Goal: Task Accomplishment & Management: Complete application form

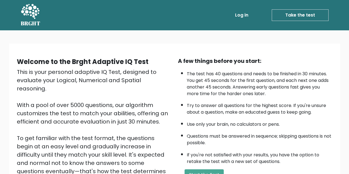
scroll to position [55, 0]
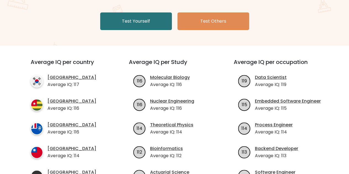
scroll to position [110, 0]
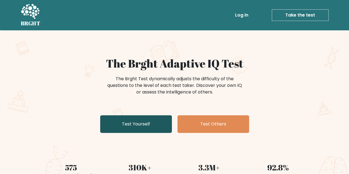
click at [146, 120] on link "Test Yourself" at bounding box center [136, 124] width 72 height 18
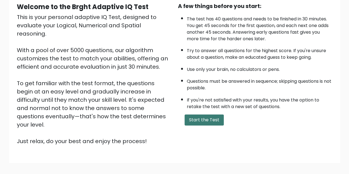
scroll to position [55, 0]
click at [208, 122] on button "Start the Test" at bounding box center [203, 119] width 39 height 11
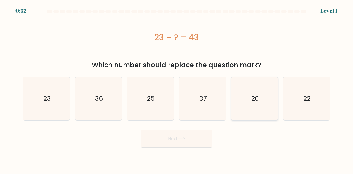
click at [254, 106] on icon "20" at bounding box center [254, 98] width 43 height 43
click at [177, 88] on input "e. 20" at bounding box center [176, 87] width 0 height 1
radio input "true"
click at [191, 136] on button "Next" at bounding box center [177, 139] width 72 height 18
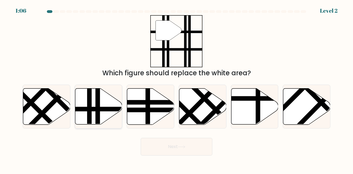
click at [111, 103] on icon at bounding box center [98, 106] width 47 height 36
click at [176, 88] on input "b." at bounding box center [176, 87] width 0 height 1
radio input "true"
click at [188, 151] on button "Next" at bounding box center [177, 147] width 72 height 18
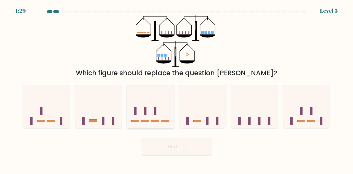
click at [154, 105] on icon at bounding box center [150, 106] width 47 height 39
click at [176, 88] on input "c." at bounding box center [176, 87] width 0 height 1
radio input "true"
click at [190, 145] on button "Next" at bounding box center [177, 147] width 72 height 18
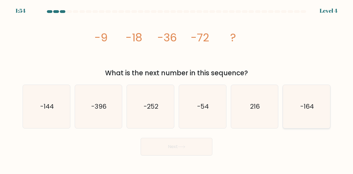
click at [313, 107] on text "-164" at bounding box center [306, 106] width 13 height 9
click at [177, 88] on input "f. -164" at bounding box center [176, 87] width 0 height 1
radio input "true"
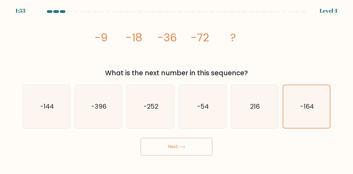
click at [174, 150] on button "Next" at bounding box center [177, 147] width 72 height 18
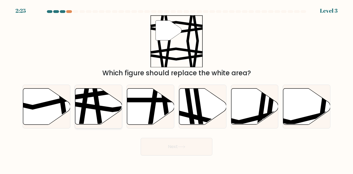
click at [96, 113] on icon at bounding box center [96, 126] width 7 height 95
click at [176, 88] on input "b." at bounding box center [176, 87] width 0 height 1
radio input "true"
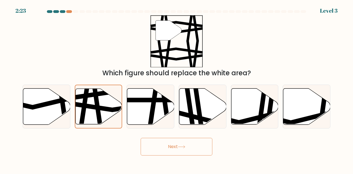
click at [193, 142] on button "Next" at bounding box center [177, 147] width 72 height 18
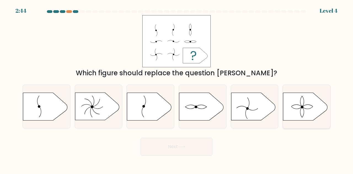
click at [312, 109] on icon at bounding box center [305, 107] width 44 height 28
click at [177, 88] on input "f." at bounding box center [176, 87] width 0 height 1
radio input "true"
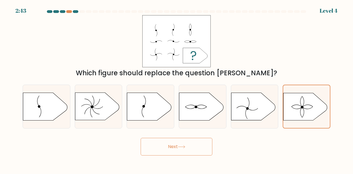
click at [176, 147] on button "Next" at bounding box center [177, 147] width 72 height 18
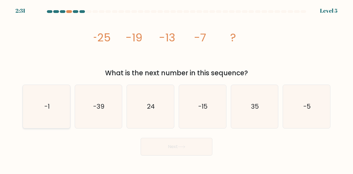
click at [57, 104] on icon "-1" at bounding box center [46, 106] width 43 height 43
click at [176, 88] on input "a. -1" at bounding box center [176, 87] width 0 height 1
radio input "true"
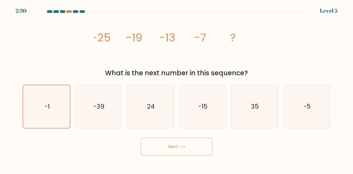
click at [183, 150] on button "Next" at bounding box center [177, 147] width 72 height 18
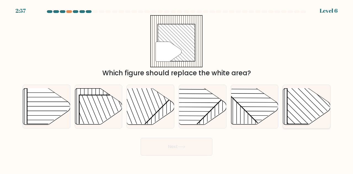
click at [312, 110] on rect at bounding box center [320, 89] width 67 height 67
click at [177, 88] on input "f." at bounding box center [176, 87] width 0 height 1
radio input "true"
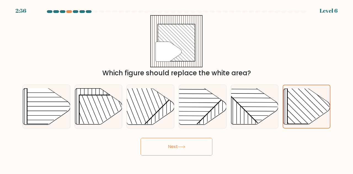
click at [176, 152] on button "Next" at bounding box center [177, 147] width 72 height 18
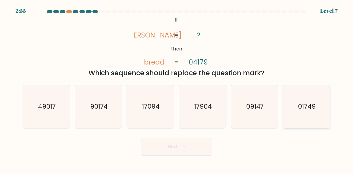
click at [325, 105] on icon "01749" at bounding box center [306, 106] width 43 height 43
click at [177, 88] on input "f. 01749" at bounding box center [176, 87] width 0 height 1
radio input "true"
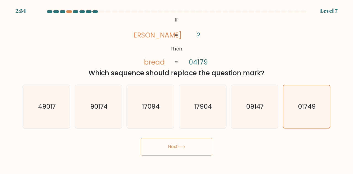
click at [175, 142] on button "Next" at bounding box center [177, 147] width 72 height 18
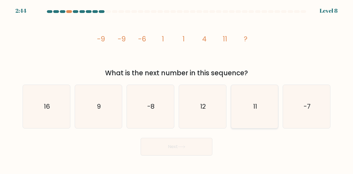
click at [270, 117] on icon "11" at bounding box center [254, 106] width 43 height 43
click at [177, 88] on input "e. 11" at bounding box center [176, 87] width 0 height 1
radio input "true"
click at [163, 152] on button "Next" at bounding box center [177, 147] width 72 height 18
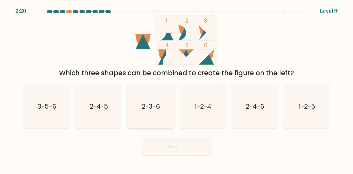
click at [152, 115] on icon "2-3-6" at bounding box center [150, 106] width 43 height 43
click at [176, 88] on input "c. 2-3-6" at bounding box center [176, 87] width 0 height 1
radio input "true"
click at [183, 150] on button "Next" at bounding box center [177, 147] width 72 height 18
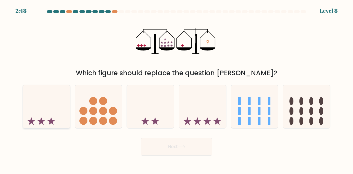
click at [54, 121] on icon at bounding box center [46, 106] width 47 height 39
click at [176, 88] on input "a." at bounding box center [176, 87] width 0 height 1
radio input "true"
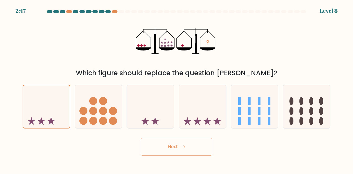
click at [179, 142] on button "Next" at bounding box center [177, 147] width 72 height 18
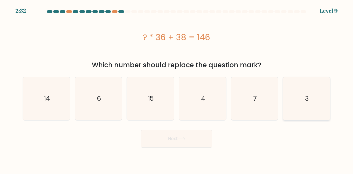
click at [317, 97] on icon "3" at bounding box center [306, 98] width 43 height 43
click at [177, 88] on input "f. 3" at bounding box center [176, 87] width 0 height 1
radio input "true"
click at [173, 142] on button "Next" at bounding box center [177, 139] width 72 height 18
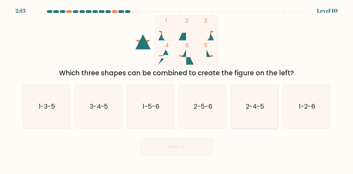
click at [244, 107] on icon "2-4-5" at bounding box center [254, 106] width 43 height 43
click at [177, 88] on input "e. 2-4-5" at bounding box center [176, 87] width 0 height 1
radio input "true"
click at [177, 145] on button "Next" at bounding box center [177, 147] width 72 height 18
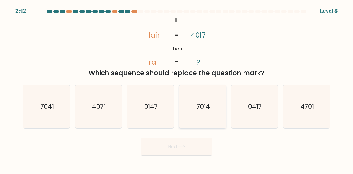
click at [201, 111] on text "7014" at bounding box center [202, 106] width 13 height 9
click at [177, 88] on input "d. 7014" at bounding box center [176, 87] width 0 height 1
radio input "true"
click at [184, 152] on button "Next" at bounding box center [177, 147] width 72 height 18
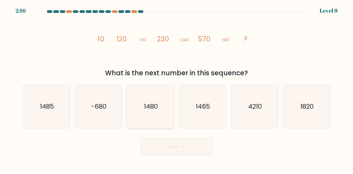
click at [155, 113] on icon "1480" at bounding box center [150, 106] width 43 height 43
click at [176, 88] on input "c. 1480" at bounding box center [176, 87] width 0 height 1
radio input "true"
click at [209, 103] on text "1465" at bounding box center [203, 106] width 14 height 9
click at [177, 88] on input "d. 1465" at bounding box center [176, 87] width 0 height 1
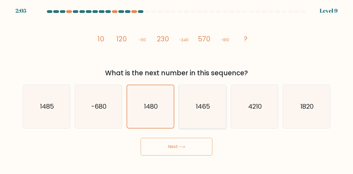
radio input "true"
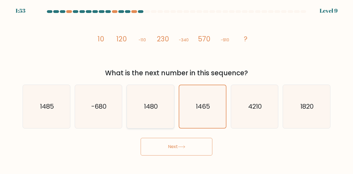
click at [152, 114] on icon "1480" at bounding box center [150, 106] width 43 height 43
click at [176, 88] on input "c. 1480" at bounding box center [176, 87] width 0 height 1
radio input "true"
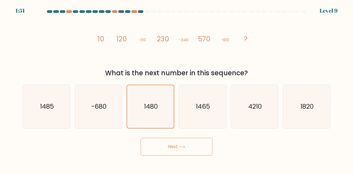
click at [185, 148] on button "Next" at bounding box center [177, 147] width 72 height 18
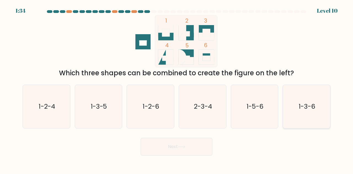
click at [298, 122] on icon "1-3-6" at bounding box center [306, 106] width 43 height 43
click at [177, 88] on input "f. 1-3-6" at bounding box center [176, 87] width 0 height 1
radio input "true"
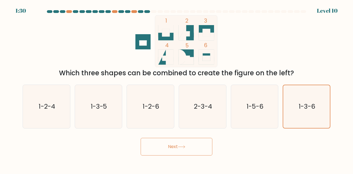
click at [178, 147] on button "Next" at bounding box center [177, 147] width 72 height 18
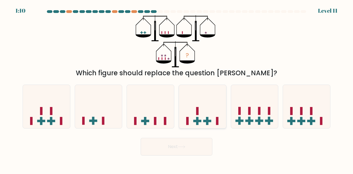
click at [205, 119] on icon at bounding box center [202, 106] width 47 height 39
click at [177, 88] on input "d." at bounding box center [176, 87] width 0 height 1
radio input "true"
click at [177, 148] on button "Next" at bounding box center [177, 147] width 72 height 18
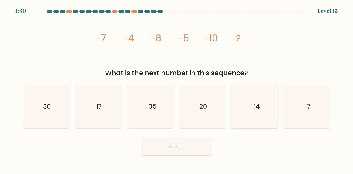
click at [249, 123] on icon "-14" at bounding box center [254, 106] width 43 height 43
click at [177, 88] on input "e. -14" at bounding box center [176, 87] width 0 height 1
radio input "true"
click at [190, 146] on button "Next" at bounding box center [177, 147] width 72 height 18
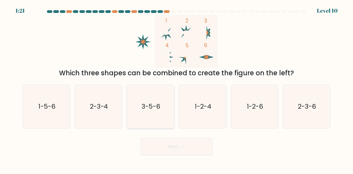
click at [148, 110] on text "3-5-6" at bounding box center [150, 106] width 19 height 9
click at [176, 88] on input "c. 3-5-6" at bounding box center [176, 87] width 0 height 1
radio input "true"
click at [169, 150] on button "Next" at bounding box center [177, 147] width 72 height 18
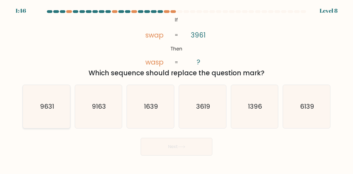
click at [50, 110] on text "9631" at bounding box center [47, 106] width 14 height 9
click at [176, 88] on input "a. 9631" at bounding box center [176, 87] width 0 height 1
radio input "true"
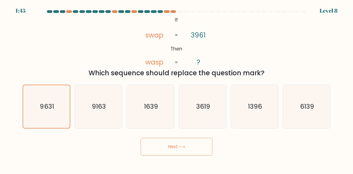
click at [176, 148] on button "Next" at bounding box center [177, 147] width 72 height 18
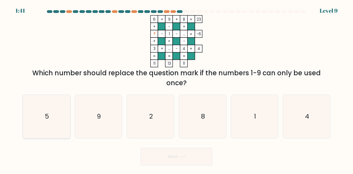
click at [35, 119] on icon "5" at bounding box center [46, 116] width 43 height 43
click at [176, 88] on input "a. 5" at bounding box center [176, 87] width 0 height 1
radio input "true"
click at [187, 157] on button "Next" at bounding box center [177, 157] width 72 height 18
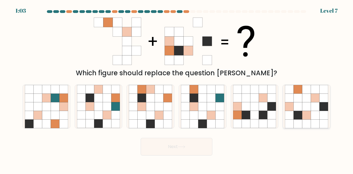
click at [312, 107] on icon at bounding box center [314, 106] width 9 height 9
click at [177, 88] on input "f." at bounding box center [176, 87] width 0 height 1
radio input "true"
click at [182, 152] on button "Next" at bounding box center [177, 147] width 72 height 18
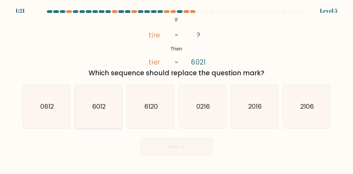
click at [102, 110] on text "6012" at bounding box center [98, 106] width 13 height 9
click at [176, 88] on input "b. 6012" at bounding box center [176, 87] width 0 height 1
radio input "true"
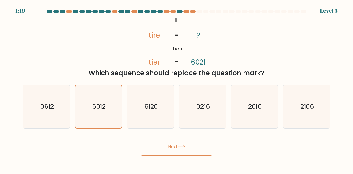
click at [175, 149] on button "Next" at bounding box center [177, 147] width 72 height 18
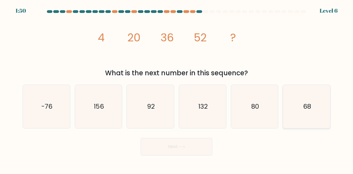
click at [327, 97] on icon "68" at bounding box center [306, 106] width 43 height 43
click at [177, 88] on input "f. 68" at bounding box center [176, 87] width 0 height 1
radio input "true"
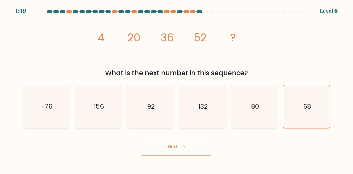
click at [180, 140] on button "Next" at bounding box center [177, 147] width 72 height 18
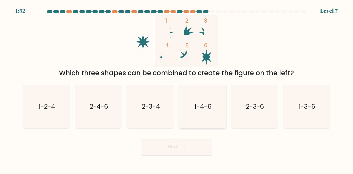
click at [212, 113] on icon "1-4-6" at bounding box center [202, 106] width 43 height 43
click at [177, 88] on input "d. 1-4-6" at bounding box center [176, 87] width 0 height 1
radio input "true"
click at [193, 145] on button "Next" at bounding box center [177, 147] width 72 height 18
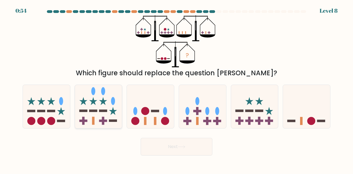
click at [96, 119] on icon at bounding box center [98, 106] width 47 height 39
click at [176, 88] on input "b." at bounding box center [176, 87] width 0 height 1
radio input "true"
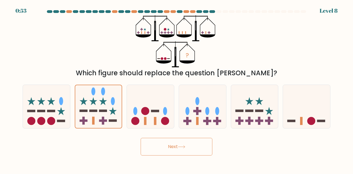
click at [199, 150] on button "Next" at bounding box center [177, 147] width 72 height 18
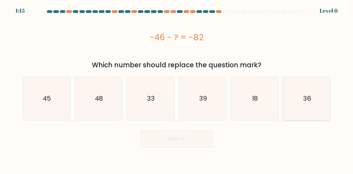
click at [314, 104] on icon "36" at bounding box center [306, 98] width 43 height 43
click at [177, 88] on input "f. 36" at bounding box center [176, 87] width 0 height 1
radio input "true"
click at [185, 138] on icon at bounding box center [181, 138] width 7 height 3
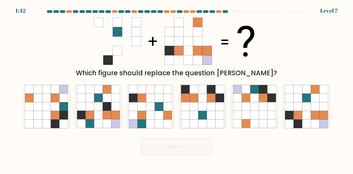
click at [167, 63] on icon at bounding box center [168, 59] width 9 height 9
click at [305, 112] on icon at bounding box center [306, 115] width 9 height 9
click at [177, 88] on input "f." at bounding box center [176, 87] width 0 height 1
radio input "true"
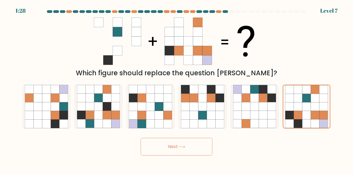
click at [154, 152] on button "Next" at bounding box center [177, 147] width 72 height 18
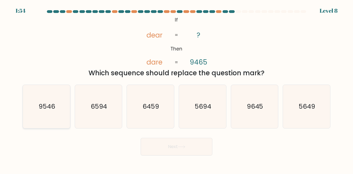
click at [63, 110] on icon "9546" at bounding box center [46, 106] width 43 height 43
click at [176, 88] on input "a. 9546" at bounding box center [176, 87] width 0 height 1
radio input "true"
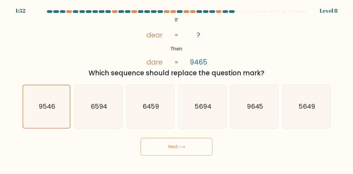
click at [180, 145] on icon at bounding box center [181, 146] width 7 height 3
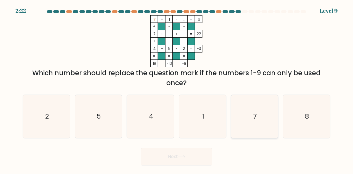
click at [268, 121] on icon "7" at bounding box center [254, 116] width 43 height 43
click at [177, 88] on input "e. 7" at bounding box center [176, 87] width 0 height 1
radio input "true"
click at [202, 150] on button "Next" at bounding box center [177, 157] width 72 height 18
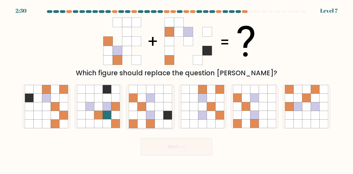
click at [160, 112] on icon at bounding box center [159, 115] width 9 height 9
click at [176, 88] on input "c." at bounding box center [176, 87] width 0 height 1
radio input "true"
click at [186, 144] on button "Next" at bounding box center [177, 147] width 72 height 18
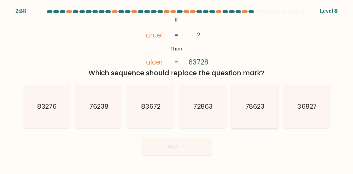
click at [264, 110] on text "78623" at bounding box center [254, 106] width 19 height 9
click at [177, 88] on input "e. 78623" at bounding box center [176, 87] width 0 height 1
radio input "true"
click at [179, 145] on button "Next" at bounding box center [177, 147] width 72 height 18
click at [188, 148] on button "Next" at bounding box center [177, 147] width 72 height 18
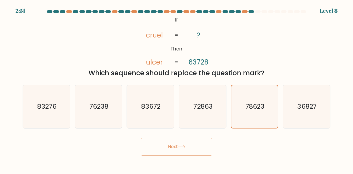
click at [171, 146] on button "Next" at bounding box center [177, 147] width 72 height 18
click at [191, 145] on button "Next" at bounding box center [177, 147] width 72 height 18
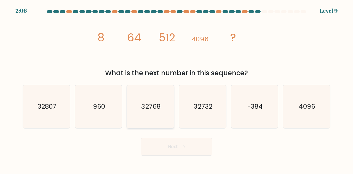
click at [153, 116] on icon "32768" at bounding box center [150, 106] width 43 height 43
click at [176, 88] on input "c. 32768" at bounding box center [176, 87] width 0 height 1
radio input "true"
click at [195, 148] on button "Next" at bounding box center [177, 147] width 72 height 18
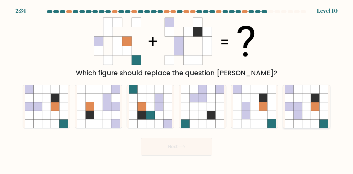
click at [309, 118] on icon at bounding box center [306, 115] width 9 height 9
click at [177, 88] on input "f." at bounding box center [176, 87] width 0 height 1
radio input "true"
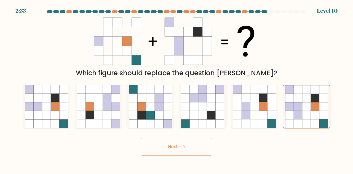
click at [170, 143] on button "Next" at bounding box center [177, 147] width 72 height 18
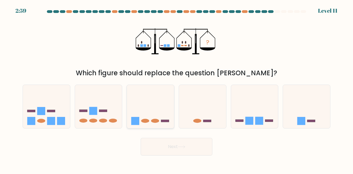
click at [159, 109] on icon at bounding box center [150, 106] width 47 height 39
click at [176, 88] on input "c." at bounding box center [176, 87] width 0 height 1
radio input "true"
click at [174, 150] on button "Next" at bounding box center [177, 147] width 72 height 18
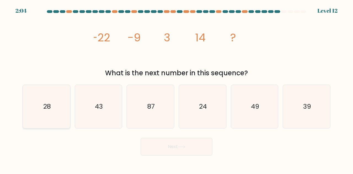
click at [42, 107] on icon "28" at bounding box center [46, 106] width 43 height 43
click at [176, 88] on input "a. 28" at bounding box center [176, 87] width 0 height 1
radio input "true"
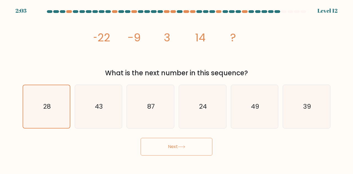
click at [195, 146] on button "Next" at bounding box center [177, 147] width 72 height 18
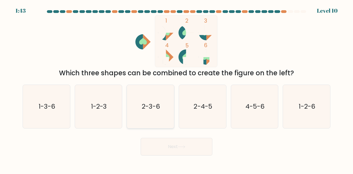
click at [156, 110] on text "2-3-6" at bounding box center [151, 106] width 18 height 9
click at [176, 88] on input "c. 2-3-6" at bounding box center [176, 87] width 0 height 1
radio input "true"
click at [175, 149] on button "Next" at bounding box center [177, 147] width 72 height 18
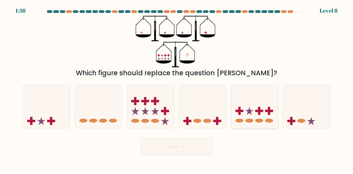
click at [250, 113] on icon at bounding box center [249, 111] width 8 height 8
click at [177, 88] on input "e." at bounding box center [176, 87] width 0 height 1
radio input "true"
click at [196, 147] on button "Next" at bounding box center [177, 147] width 72 height 18
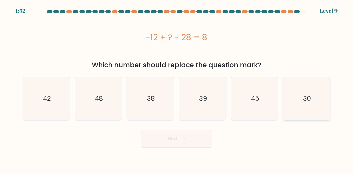
click at [310, 104] on icon "30" at bounding box center [306, 98] width 43 height 43
click at [177, 88] on input "f. 30" at bounding box center [176, 87] width 0 height 1
radio input "true"
click at [187, 138] on button "Next" at bounding box center [177, 139] width 72 height 18
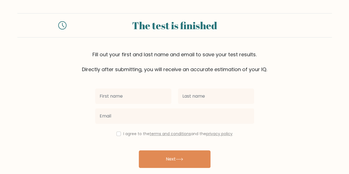
scroll to position [19, 0]
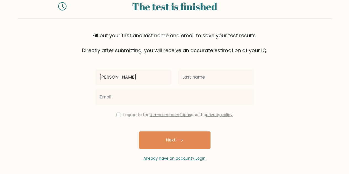
type input "Anusri"
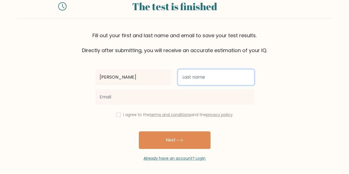
click at [208, 76] on input "text" at bounding box center [216, 76] width 76 height 15
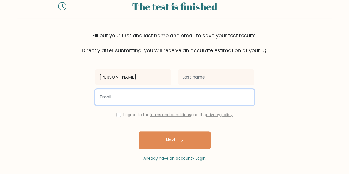
click at [153, 99] on input "email" at bounding box center [174, 96] width 159 height 15
type input "anusri0312@gmail.com"
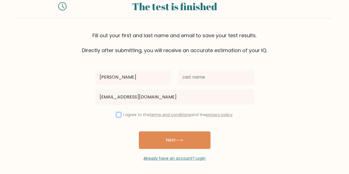
click at [119, 115] on input "checkbox" at bounding box center [118, 114] width 4 height 4
checkbox input "true"
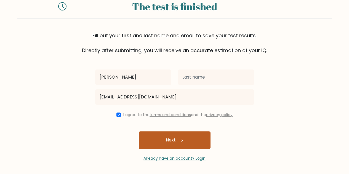
click at [161, 136] on button "Next" at bounding box center [175, 140] width 72 height 18
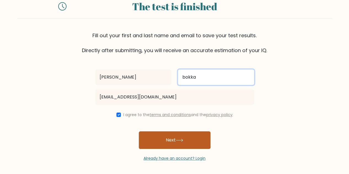
type input "bokka"
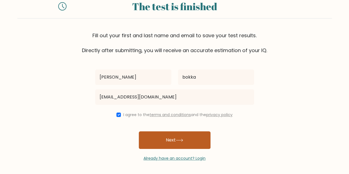
click at [168, 138] on button "Next" at bounding box center [175, 140] width 72 height 18
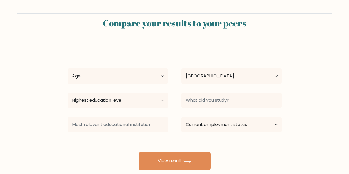
select select "IN"
click at [138, 79] on select "Age Under 18 years old 18-24 years old 25-34 years old 35-44 years old 45-54 ye…" at bounding box center [117, 75] width 100 height 15
select select "18_24"
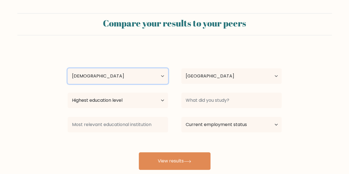
click at [67, 68] on select "Age Under 18 years old 18-24 years old 25-34 years old 35-44 years old 45-54 ye…" at bounding box center [117, 75] width 100 height 15
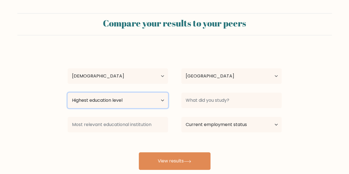
click at [129, 102] on select "Highest education level No schooling Primary Lower Secondary Upper Secondary Oc…" at bounding box center [117, 100] width 100 height 15
select select "masters_degree"
click at [67, 93] on select "Highest education level No schooling Primary Lower Secondary Upper Secondary Oc…" at bounding box center [117, 100] width 100 height 15
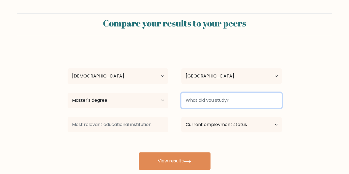
click at [212, 100] on input at bounding box center [231, 100] width 100 height 15
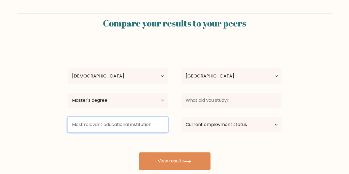
click at [146, 129] on input at bounding box center [117, 124] width 100 height 15
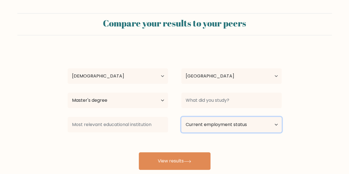
click at [195, 127] on select "Current employment status Employed Student Retired Other / prefer not to answer" at bounding box center [231, 124] width 100 height 15
click at [181, 117] on select "Current employment status Employed Student Retired Other / prefer not to answer" at bounding box center [231, 124] width 100 height 15
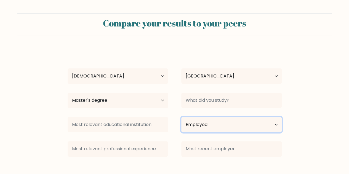
scroll to position [35, 0]
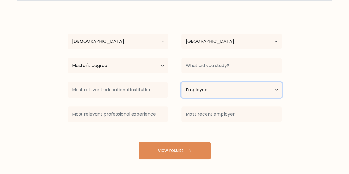
click at [209, 88] on select "Current employment status Employed Student Retired Other / prefer not to answer" at bounding box center [231, 89] width 100 height 15
select select "student"
click at [181, 82] on select "Current employment status Employed Student Retired Other / prefer not to answer" at bounding box center [231, 89] width 100 height 15
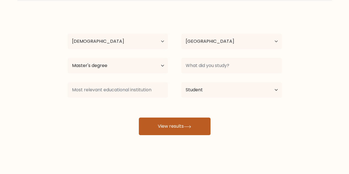
click at [185, 125] on icon at bounding box center [186, 126] width 7 height 3
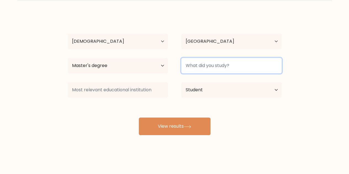
click at [211, 65] on input at bounding box center [231, 65] width 100 height 15
type input "MCA"
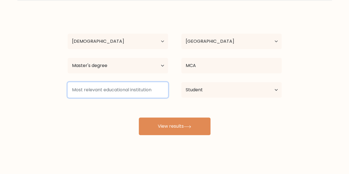
click at [125, 91] on input at bounding box center [117, 89] width 100 height 15
type input "A"
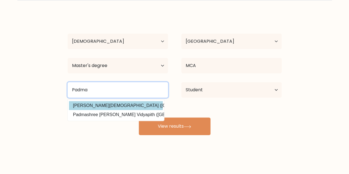
type input "Padma"
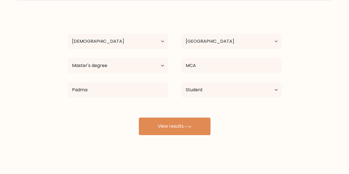
click at [116, 103] on div "Anusri bokka Age Under 18 years old 18-24 years old 25-34 years old 35-44 years…" at bounding box center [174, 74] width 220 height 121
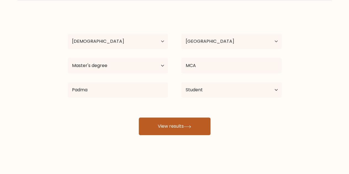
click at [176, 125] on button "View results" at bounding box center [175, 126] width 72 height 18
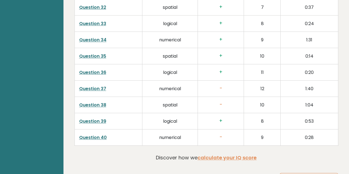
scroll to position [1419, 0]
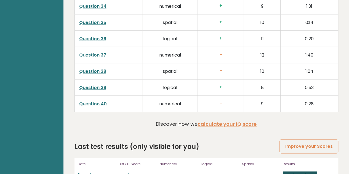
click at [307, 171] on link "View results" at bounding box center [299, 174] width 34 height 7
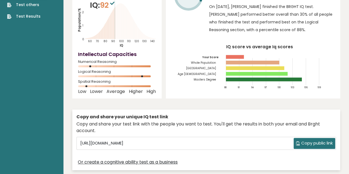
scroll to position [0, 0]
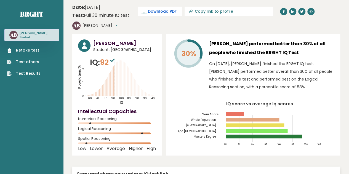
click at [155, 11] on span "Download PDF" at bounding box center [162, 12] width 29 height 6
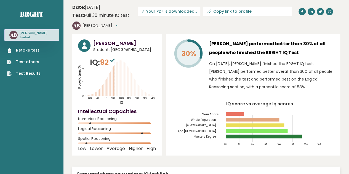
click at [12, 33] on text "AB" at bounding box center [13, 35] width 7 height 6
click at [98, 26] on button "[PERSON_NAME]" at bounding box center [99, 26] width 35 height 6
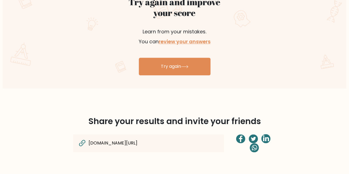
scroll to position [332, 0]
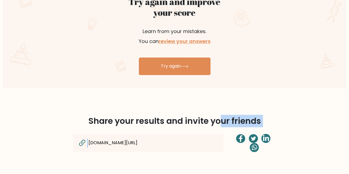
drag, startPoint x: 223, startPoint y: 114, endPoint x: 218, endPoint y: 165, distance: 51.4
click at [218, 165] on div "Share your results and invite your friends [DOMAIN_NAME][URL]" at bounding box center [174, 139] width 314 height 77
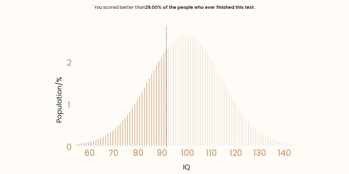
scroll to position [167, 0]
